Goal: Book appointment/travel/reservation

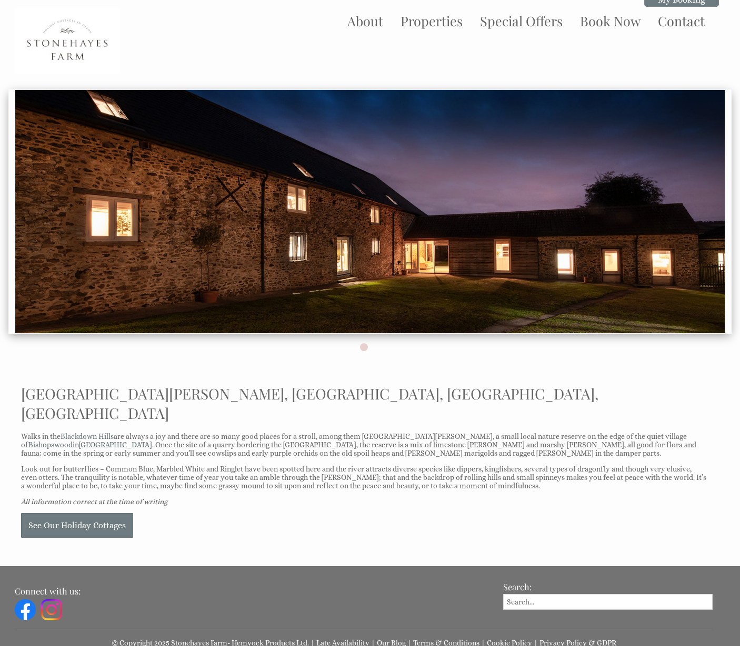
scroll to position [8, 0]
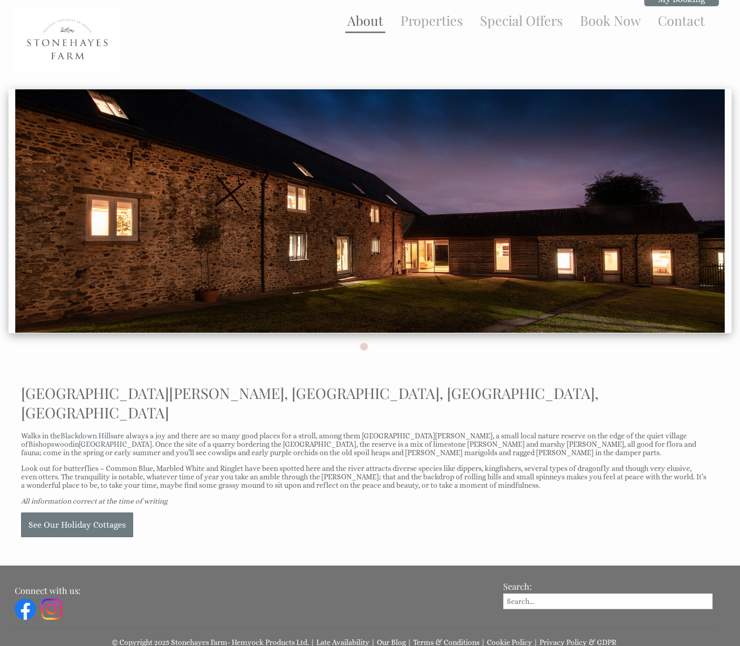
click at [348, 18] on li "About" at bounding box center [365, 21] width 40 height 24
click at [373, 24] on link "About" at bounding box center [365, 20] width 36 height 17
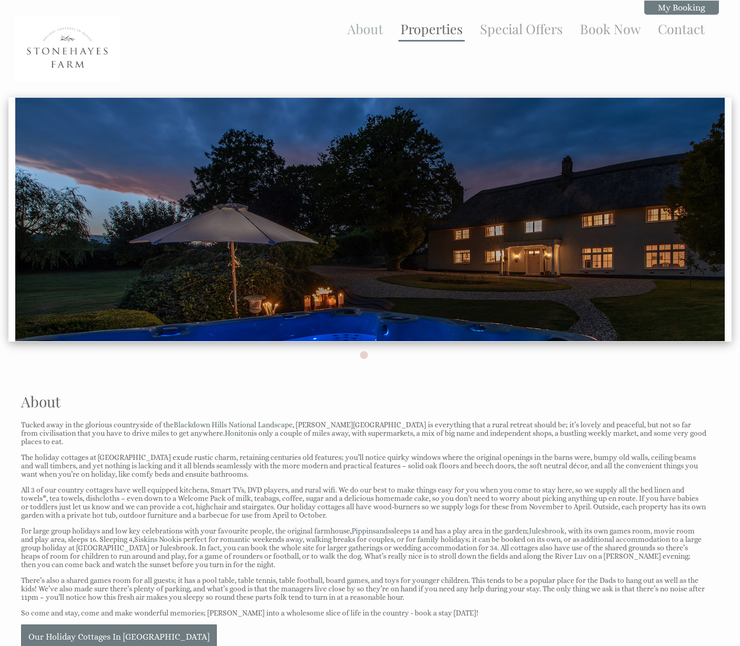
click at [450, 32] on link "Properties" at bounding box center [431, 28] width 62 height 17
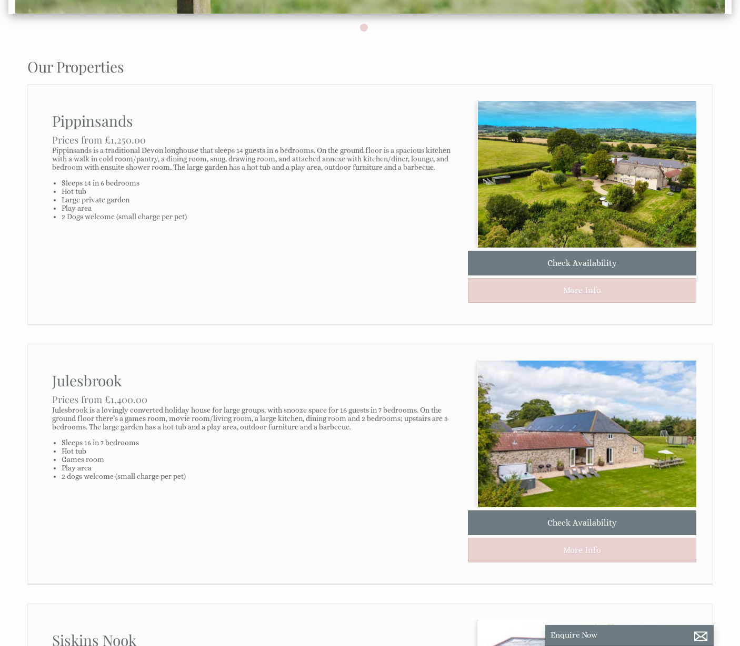
scroll to position [328, 0]
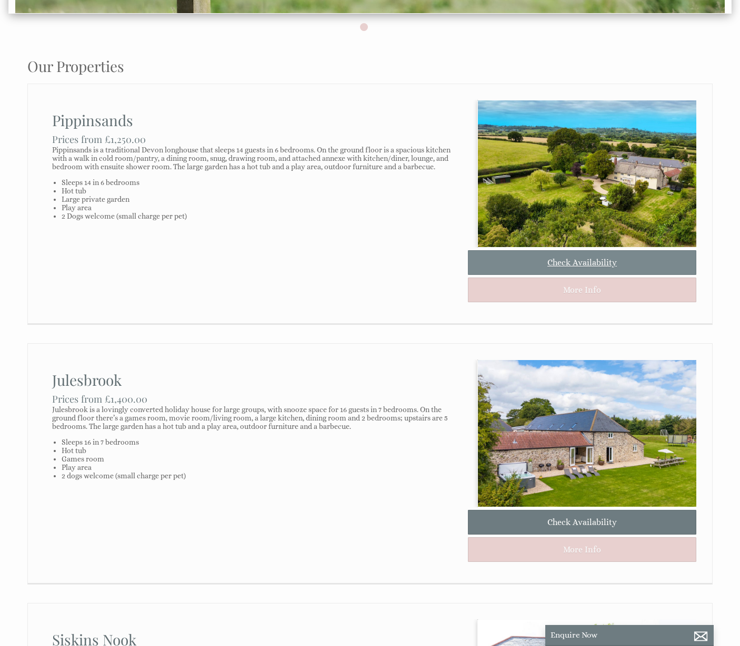
click at [587, 275] on link "Check Availability" at bounding box center [582, 262] width 228 height 25
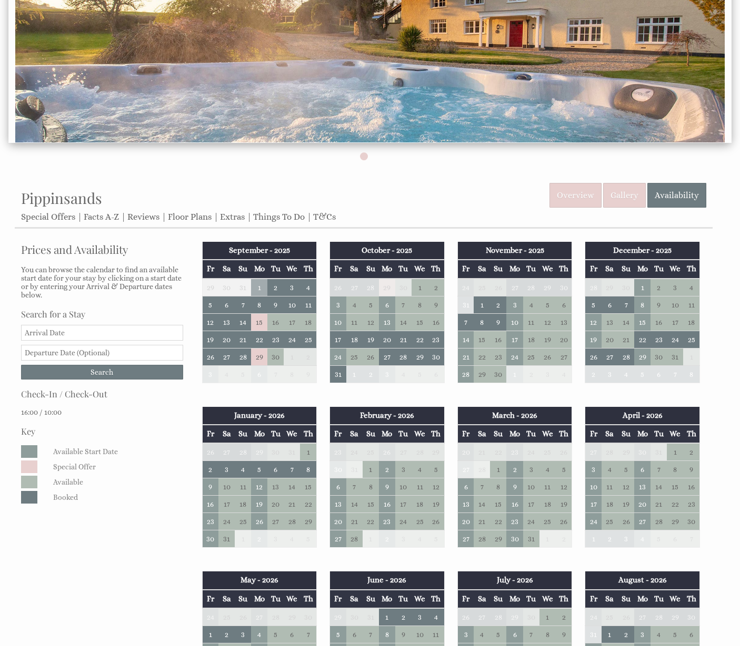
scroll to position [210, 0]
